Goal: Contribute content

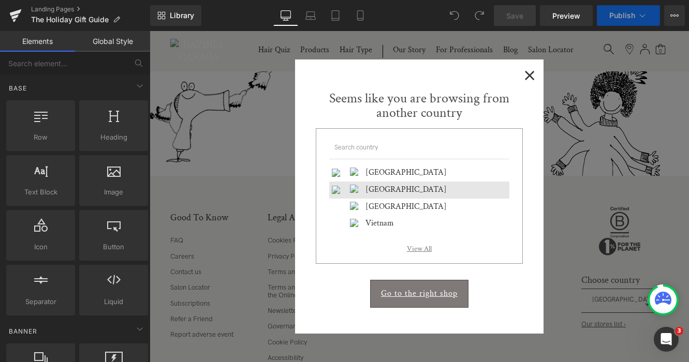
click at [527, 73] on span "×" at bounding box center [529, 74] width 11 height 13
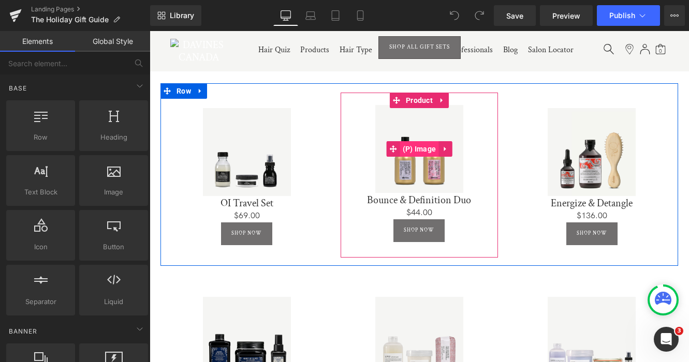
scroll to position [505, 0]
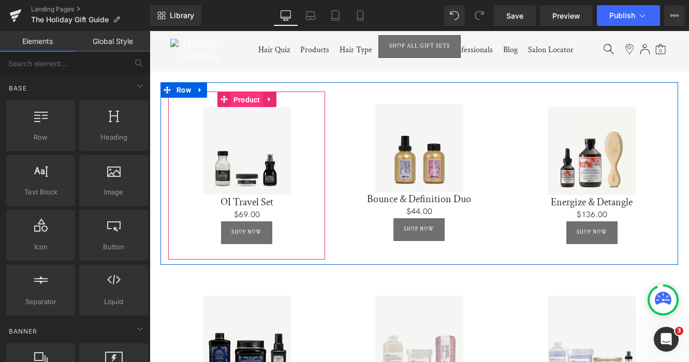
click at [250, 95] on span "Product" at bounding box center [247, 100] width 32 height 16
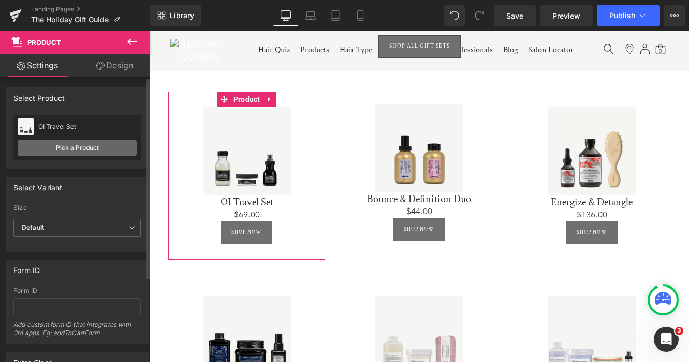
click at [68, 148] on link "Pick a Product" at bounding box center [77, 148] width 119 height 17
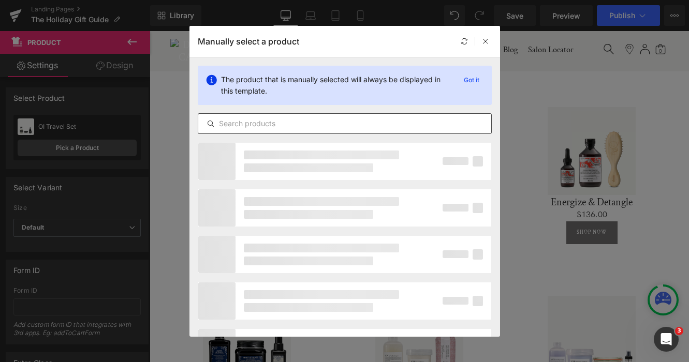
click at [275, 124] on input "text" at bounding box center [344, 123] width 293 height 12
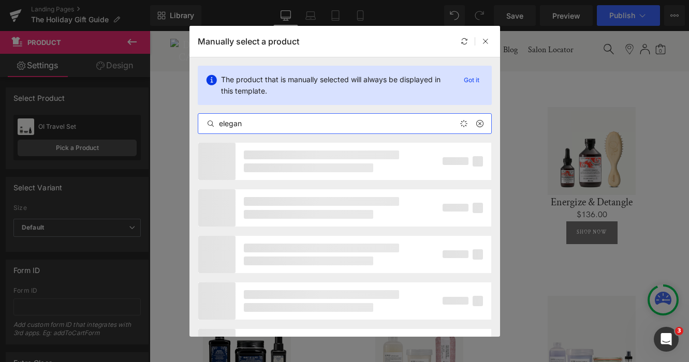
type input "elegant"
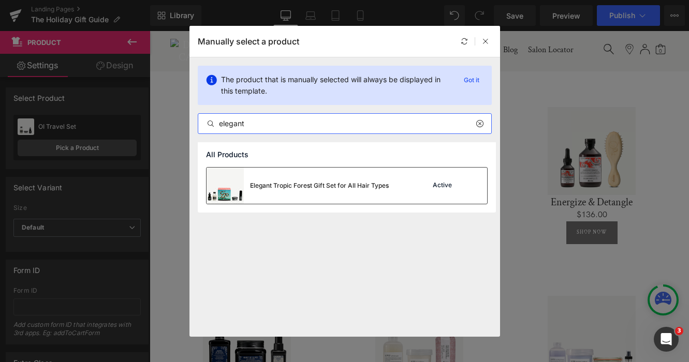
click at [337, 182] on div "Elegant Tropic Forest Gift Set for All Hair Types" at bounding box center [319, 185] width 139 height 9
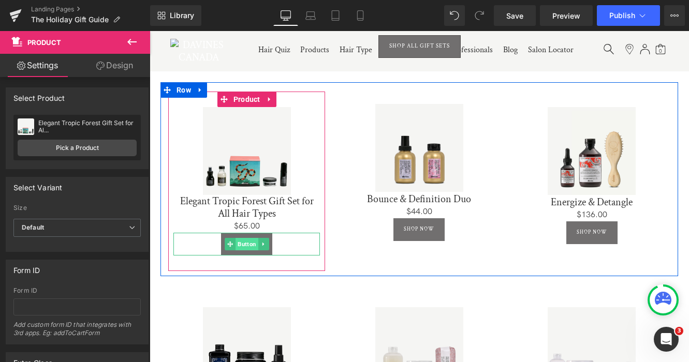
click at [243, 243] on span "Button" at bounding box center [246, 244] width 23 height 12
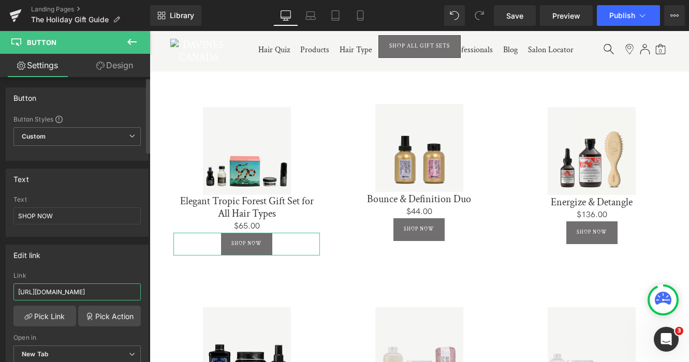
click at [59, 291] on input "[URL][DOMAIN_NAME]" at bounding box center [76, 292] width 127 height 17
paste input "holiday-discovery-ki"
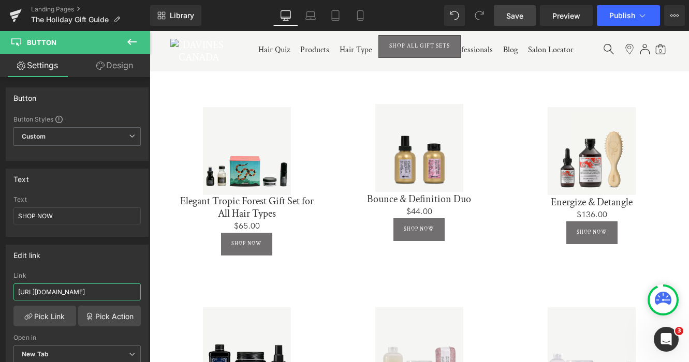
type input "[URL][DOMAIN_NAME]"
click at [518, 19] on span "Save" at bounding box center [514, 15] width 17 height 11
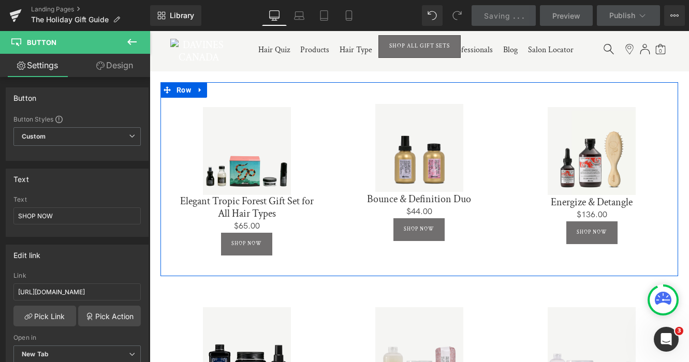
scroll to position [537, 0]
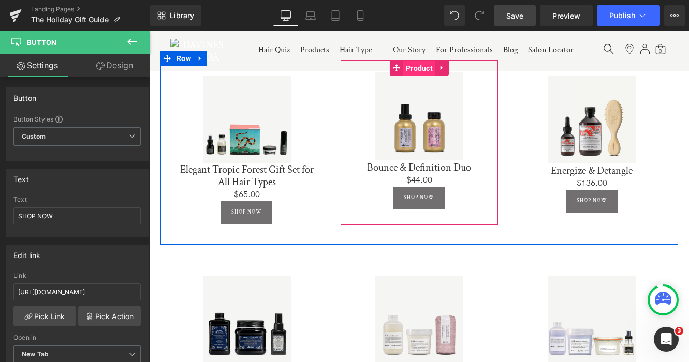
click at [418, 64] on span "Product" at bounding box center [419, 69] width 32 height 16
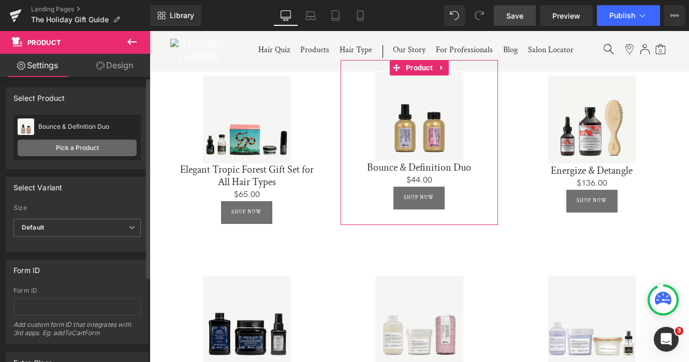
click at [54, 147] on link "Pick a Product" at bounding box center [77, 148] width 119 height 17
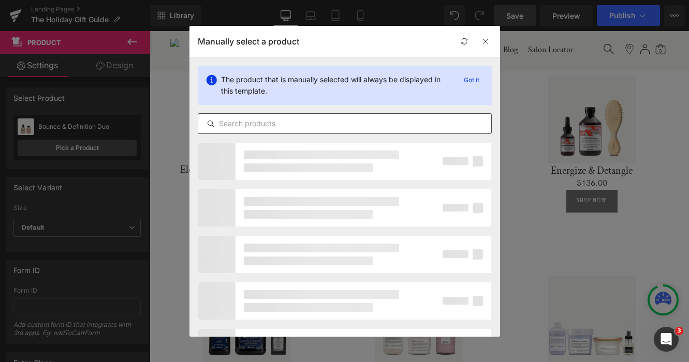
click at [254, 123] on input "text" at bounding box center [344, 123] width 293 height 12
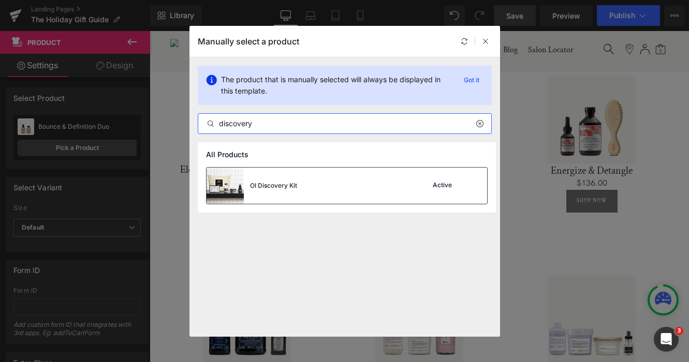
type input "discovery"
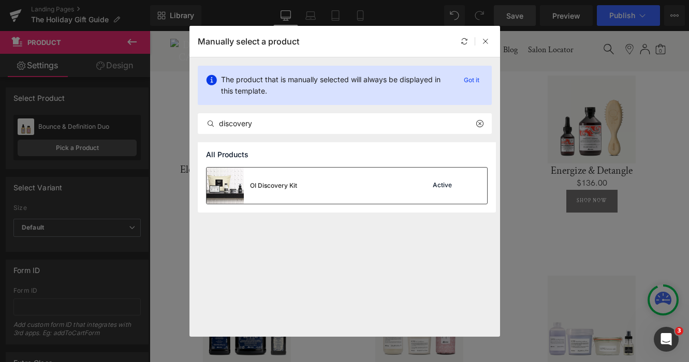
click at [324, 178] on div "OI Discovery Kit Active" at bounding box center [346, 186] width 280 height 36
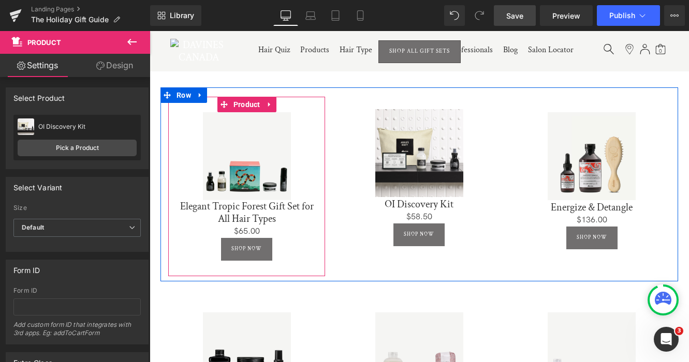
scroll to position [498, 0]
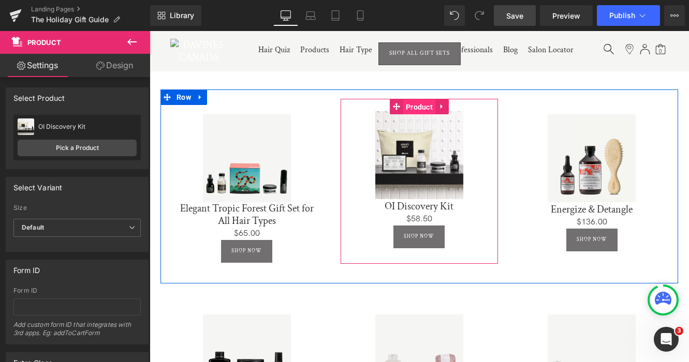
click at [415, 103] on span "Product" at bounding box center [419, 107] width 32 height 16
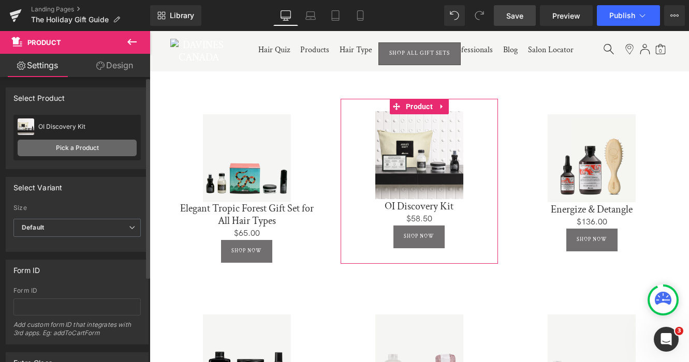
click at [65, 145] on link "Pick a Product" at bounding box center [77, 148] width 119 height 17
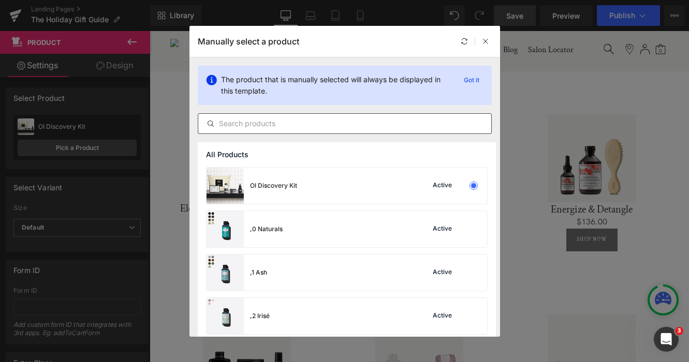
click at [307, 125] on input "text" at bounding box center [344, 123] width 293 height 12
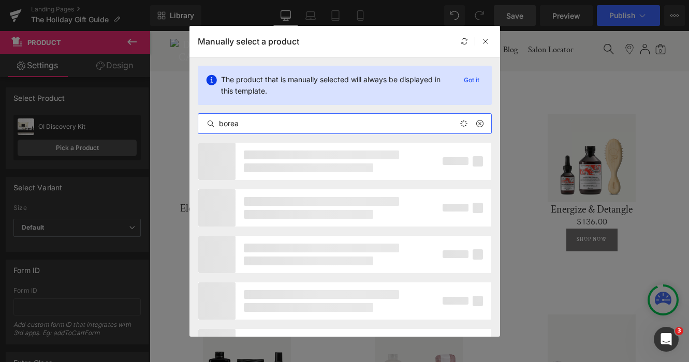
type input "boreal"
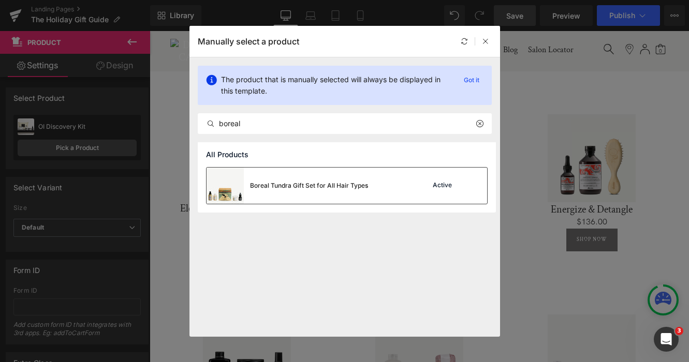
click at [336, 181] on div "Boreal Tundra Gift Set for All Hair Types" at bounding box center [309, 185] width 118 height 9
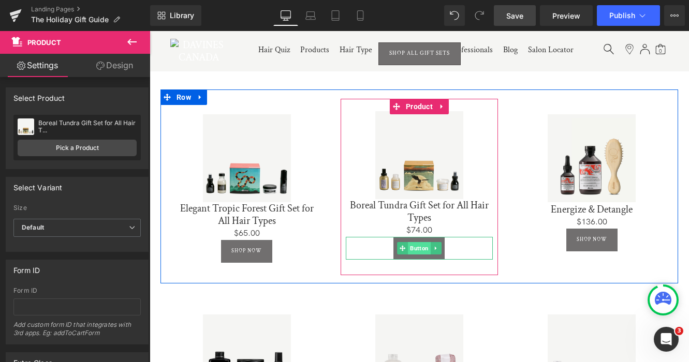
click at [412, 249] on span "Button" at bounding box center [419, 248] width 23 height 12
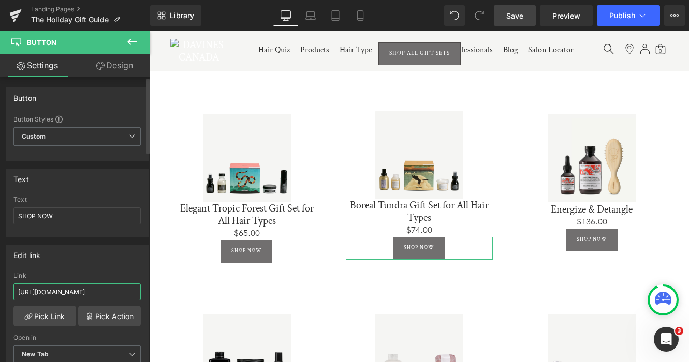
click at [75, 285] on input "[URL][DOMAIN_NAME]" at bounding box center [76, 292] width 127 height 17
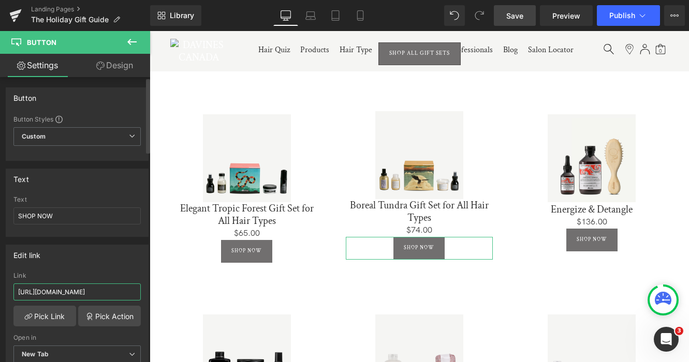
paste input "nounou-discovery-kit"
type input "[URL][DOMAIN_NAME]"
click at [126, 40] on icon at bounding box center [132, 42] width 12 height 12
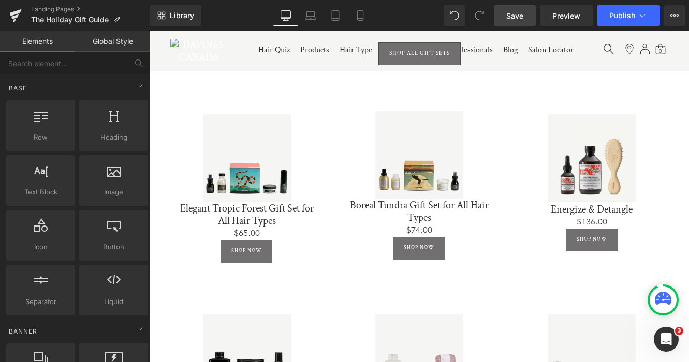
click at [526, 17] on link "Save" at bounding box center [515, 15] width 42 height 21
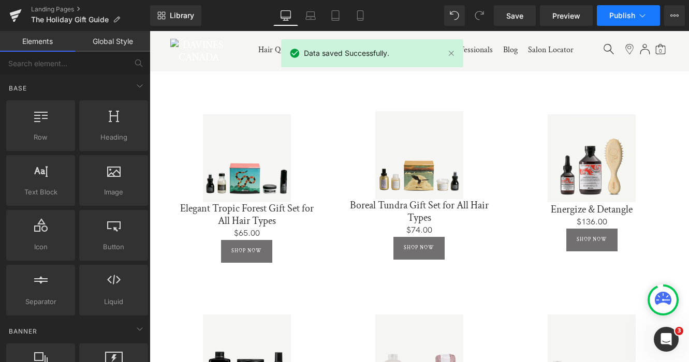
click at [640, 9] on button "Publish" at bounding box center [628, 15] width 63 height 21
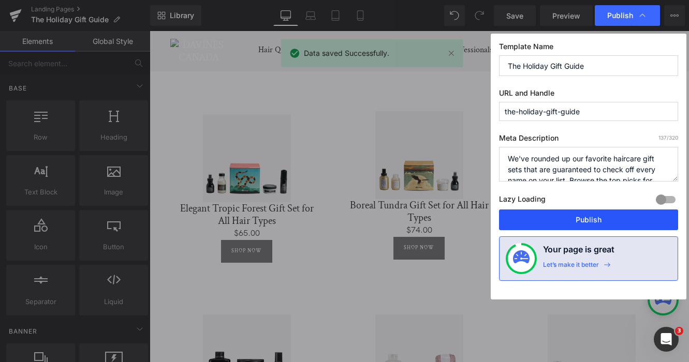
click at [588, 218] on button "Publish" at bounding box center [588, 220] width 179 height 21
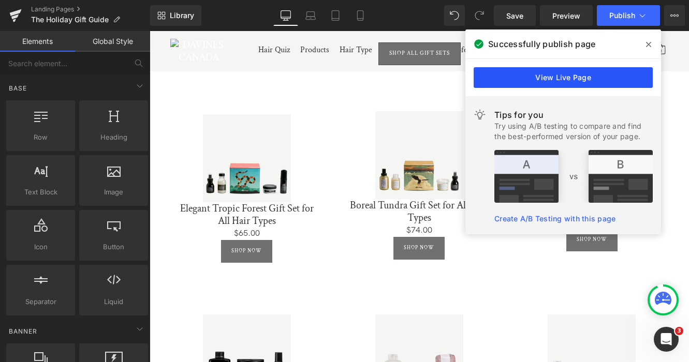
click at [575, 79] on link "View Live Page" at bounding box center [562, 77] width 179 height 21
